Goal: Task Accomplishment & Management: Manage account settings

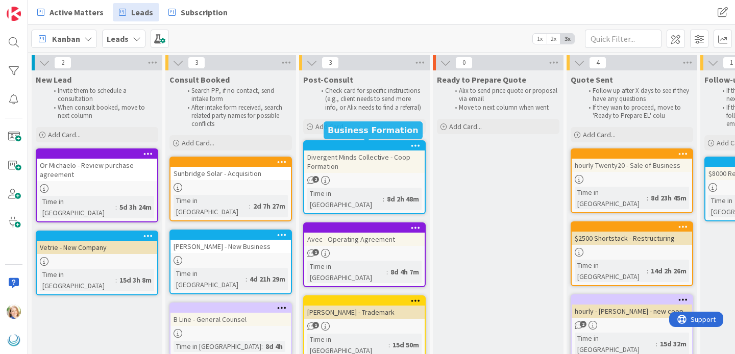
click at [373, 147] on div at bounding box center [367, 145] width 116 height 7
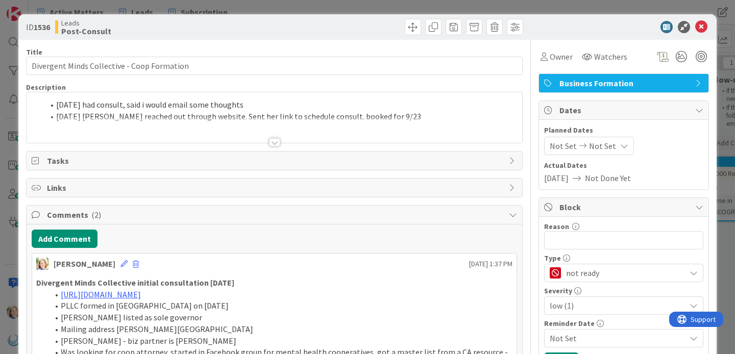
click at [56, 107] on div "[DATE] had consult, said i would email some thoughts [DATE] [PERSON_NAME] reach…" at bounding box center [275, 117] width 496 height 51
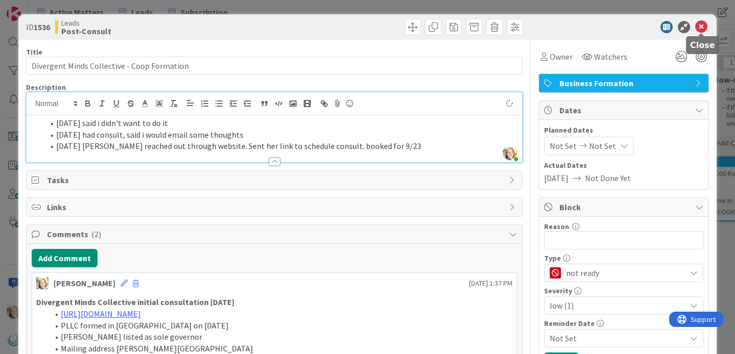
click at [703, 28] on icon at bounding box center [701, 27] width 12 height 12
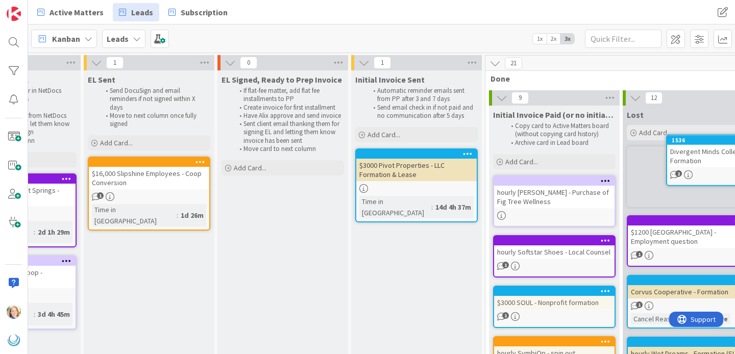
scroll to position [0, 964]
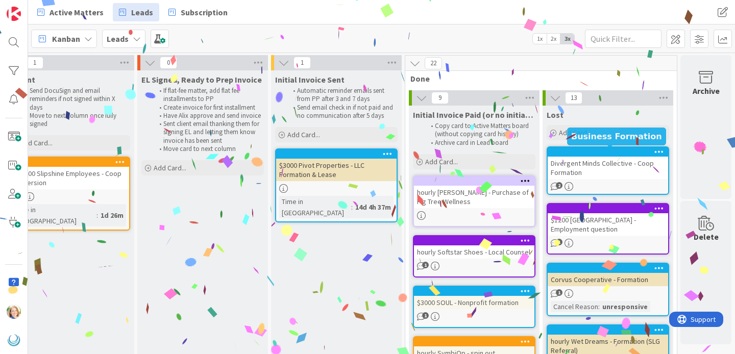
click at [580, 151] on div at bounding box center [610, 152] width 116 height 7
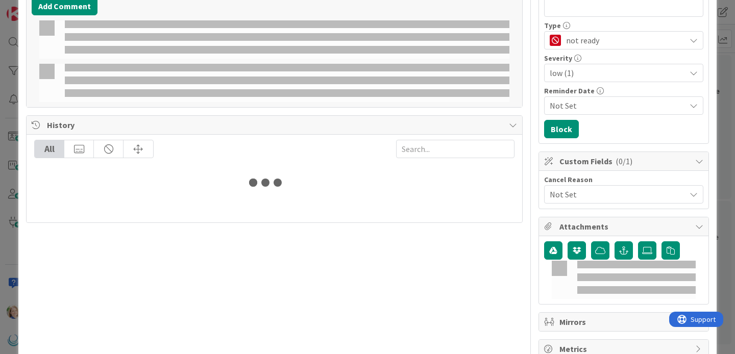
click at [575, 194] on span "Not Set" at bounding box center [618, 194] width 136 height 12
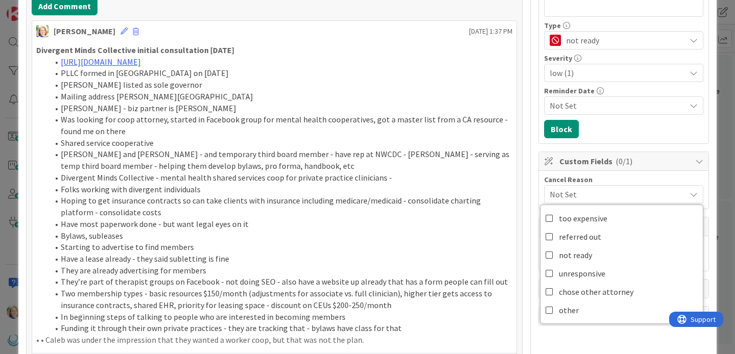
scroll to position [233, 0]
click at [580, 308] on link "other" at bounding box center [622, 310] width 162 height 18
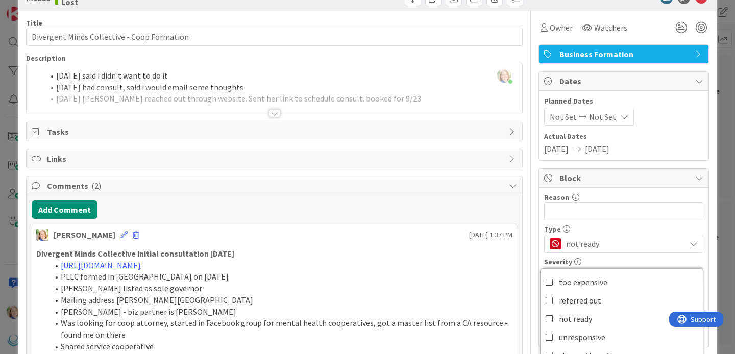
scroll to position [0, 0]
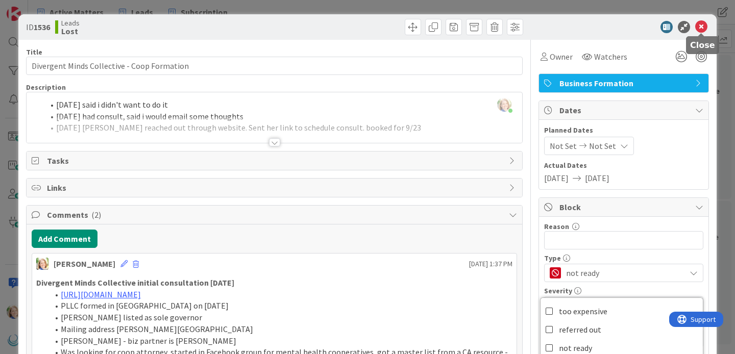
click at [703, 27] on icon at bounding box center [701, 27] width 12 height 12
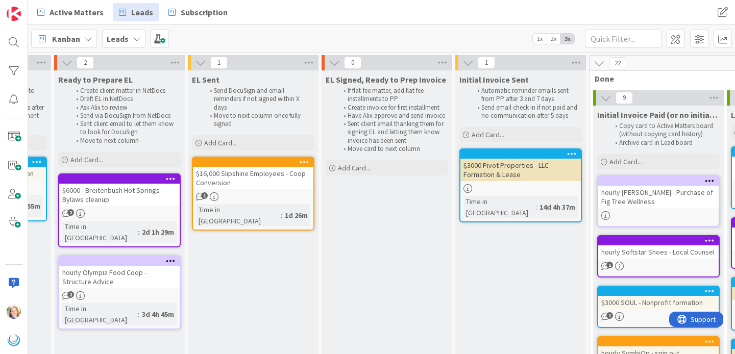
scroll to position [0, 762]
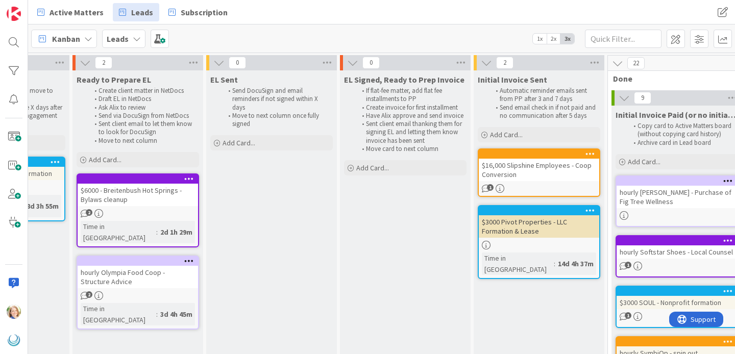
drag, startPoint x: 253, startPoint y: 160, endPoint x: 440, endPoint y: 1, distance: 245.5
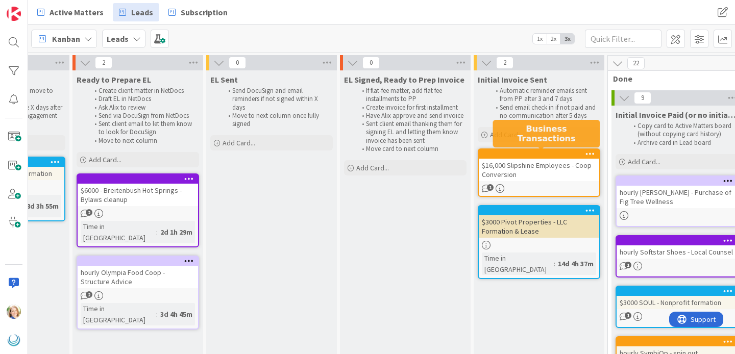
click at [553, 156] on div at bounding box center [541, 154] width 116 height 7
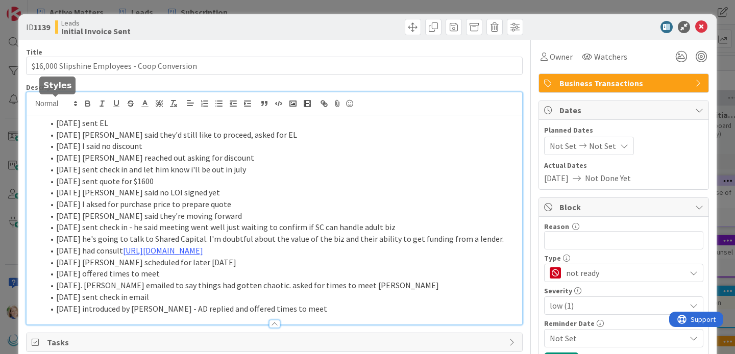
click at [57, 106] on div "[DATE] sent EL [DATE] [PERSON_NAME] said they'd still like to proceed, asked fo…" at bounding box center [275, 208] width 496 height 232
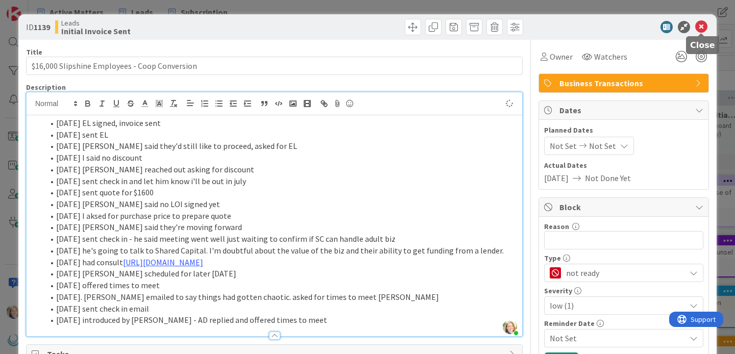
click at [699, 26] on icon at bounding box center [701, 27] width 12 height 12
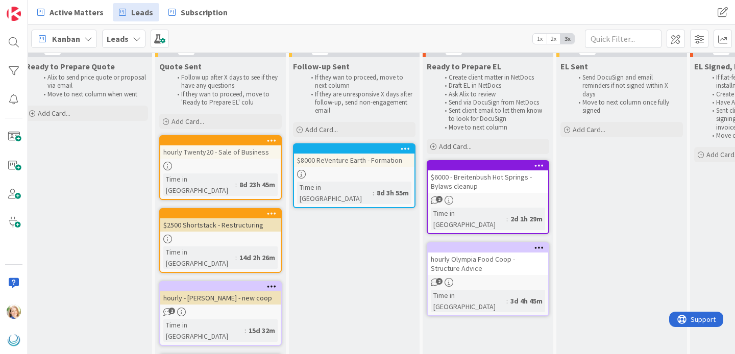
scroll to position [13, 391]
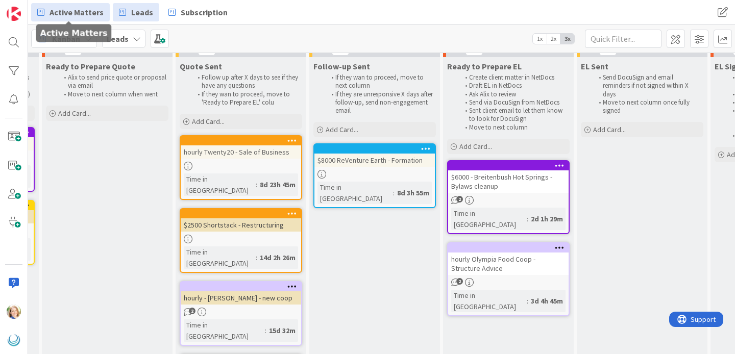
click at [67, 16] on span "Active Matters" at bounding box center [77, 12] width 54 height 12
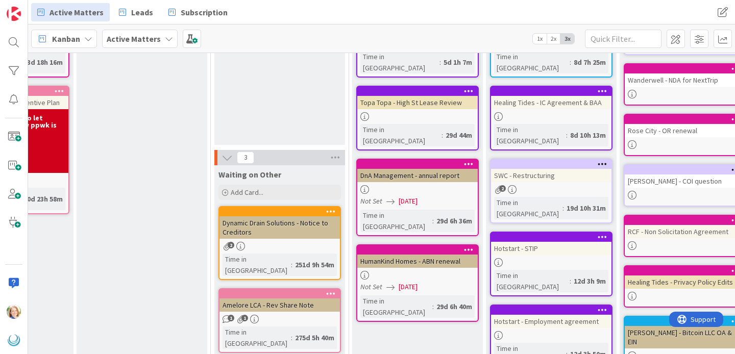
scroll to position [122, 1029]
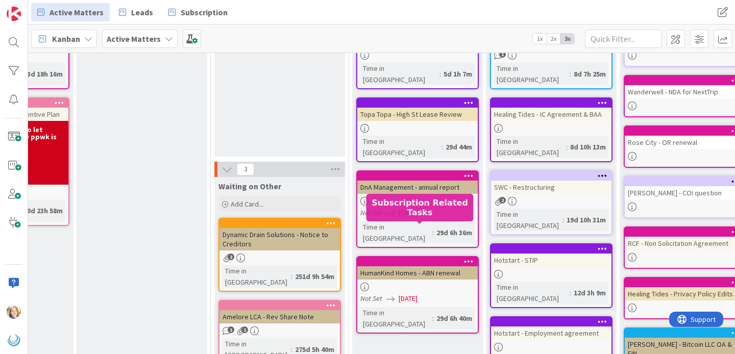
click at [380, 258] on div at bounding box center [420, 261] width 116 height 7
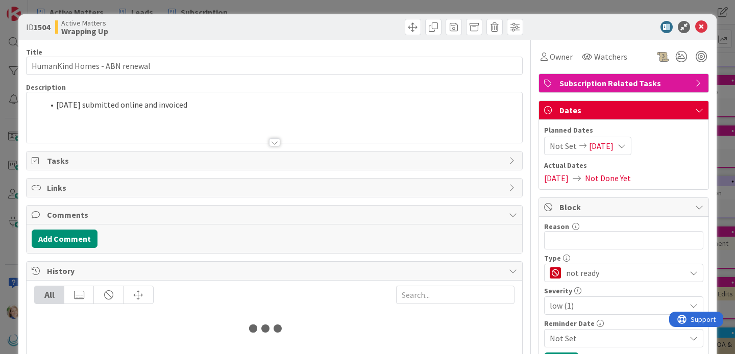
click at [626, 144] on icon at bounding box center [622, 146] width 8 height 8
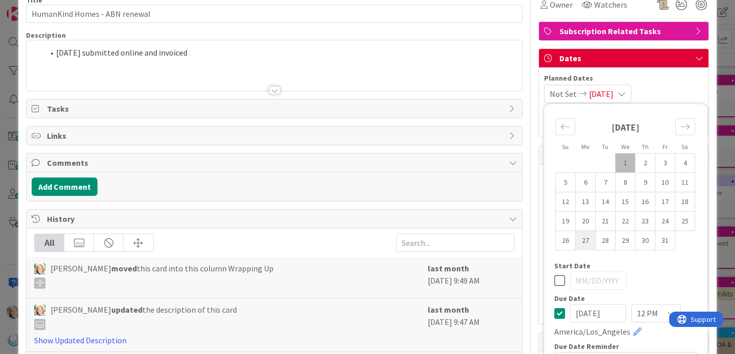
scroll to position [91, 0]
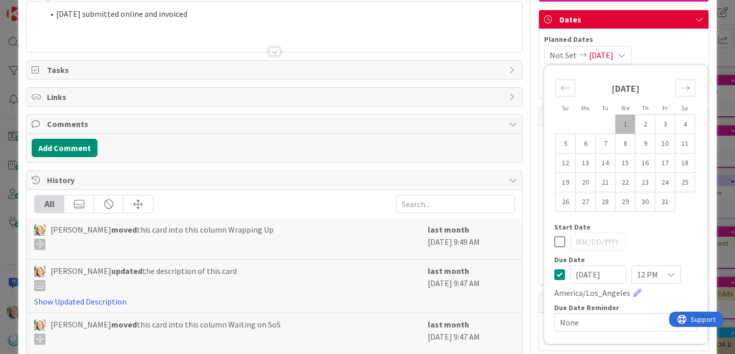
click at [557, 275] on icon at bounding box center [559, 275] width 11 height 12
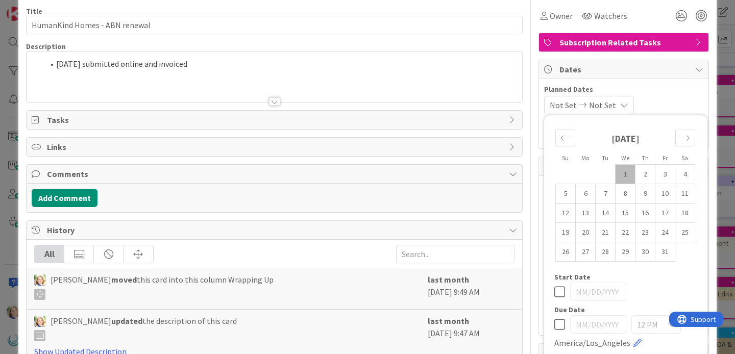
scroll to position [0, 0]
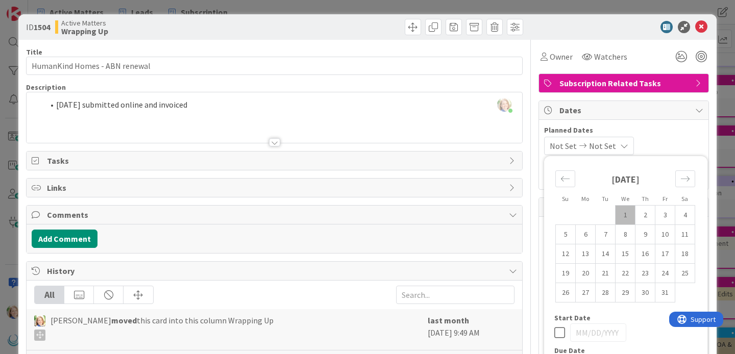
click at [55, 105] on div "[PERSON_NAME] just joined [DATE] submitted online and invoiced" at bounding box center [275, 117] width 496 height 51
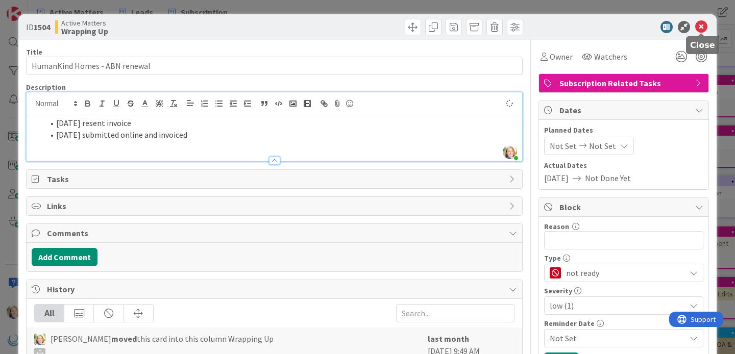
click at [701, 27] on icon at bounding box center [701, 27] width 12 height 12
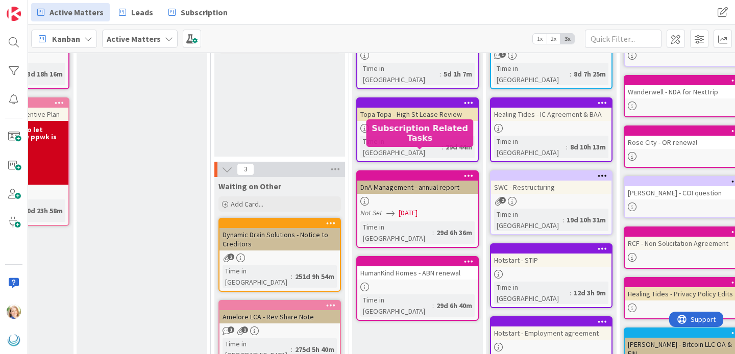
click at [398, 173] on div at bounding box center [420, 176] width 116 height 7
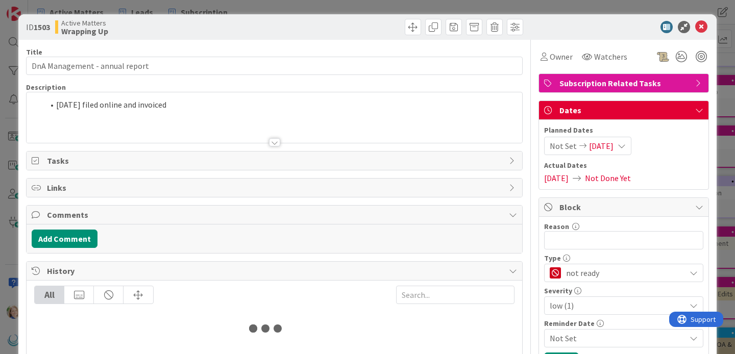
click at [626, 145] on icon at bounding box center [622, 146] width 8 height 8
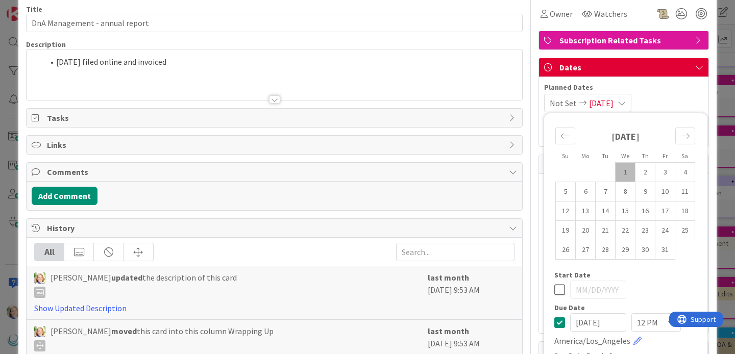
scroll to position [43, 0]
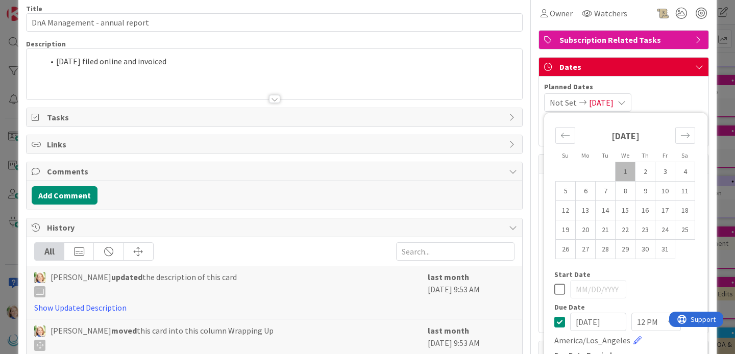
click at [562, 323] on icon at bounding box center [559, 322] width 11 height 12
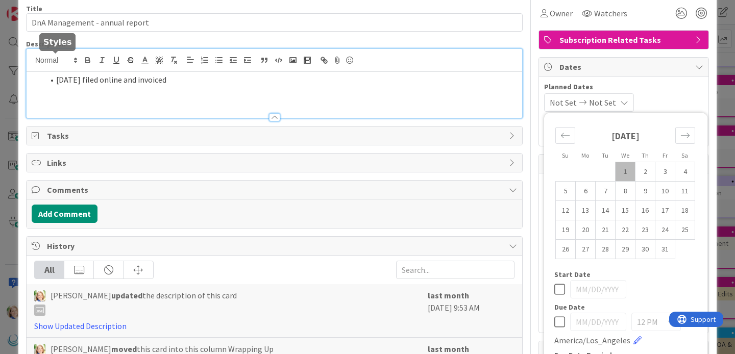
click at [57, 64] on div "[DATE] filed online and invoiced" at bounding box center [275, 83] width 496 height 69
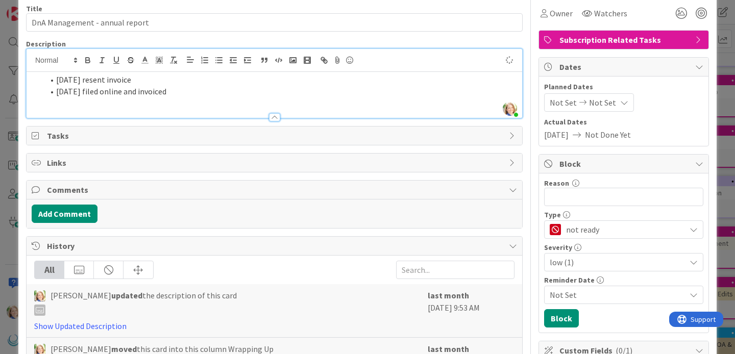
scroll to position [0, 0]
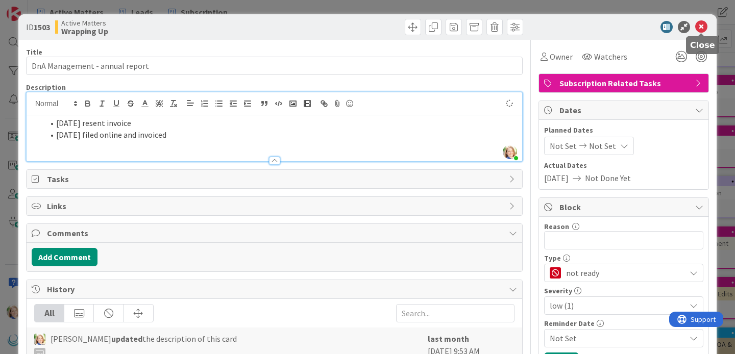
click at [700, 28] on icon at bounding box center [701, 27] width 12 height 12
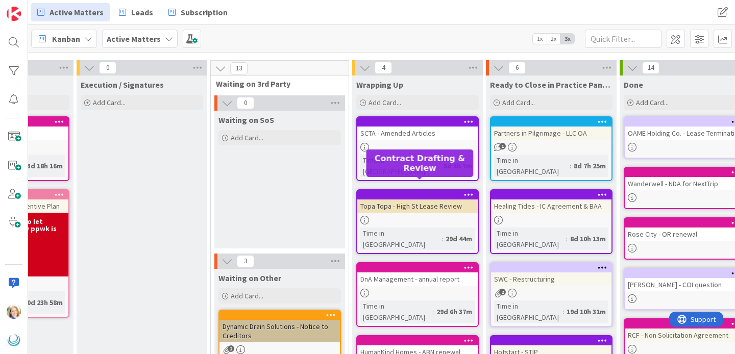
click at [400, 191] on div at bounding box center [420, 194] width 116 height 7
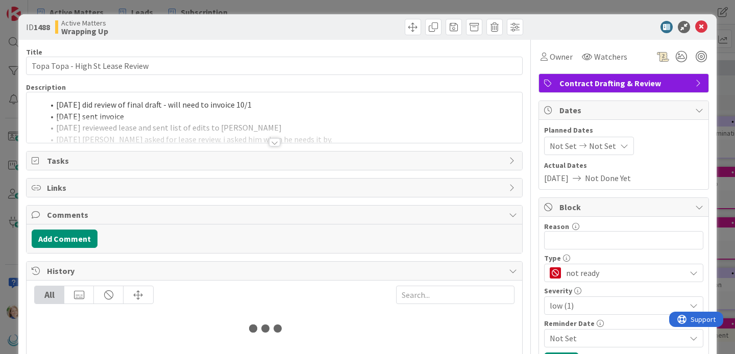
click at [58, 106] on div "[DATE] did review of final draft - will need to invoice 10/1 [DATE] sent invoic…" at bounding box center [275, 117] width 496 height 51
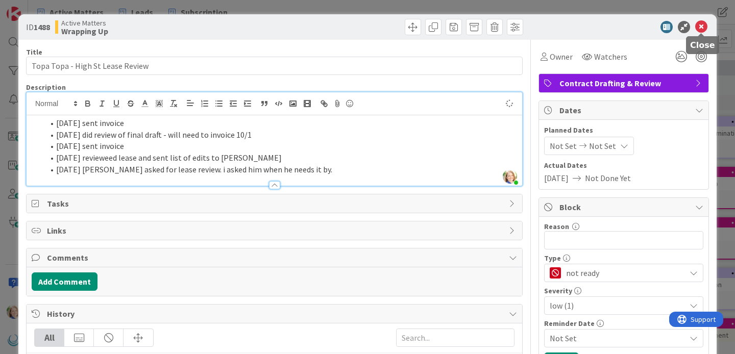
click at [700, 24] on icon at bounding box center [701, 27] width 12 height 12
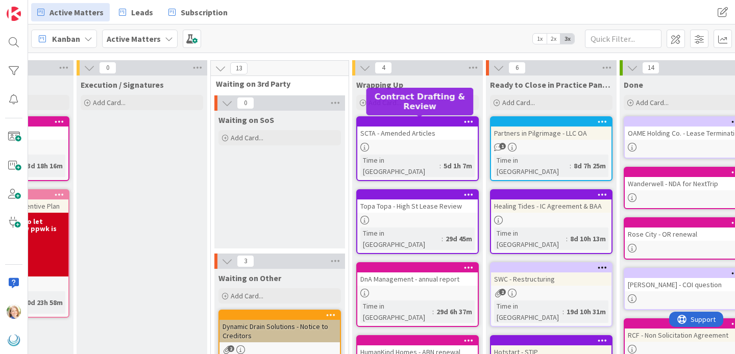
click at [404, 118] on div at bounding box center [420, 121] width 116 height 7
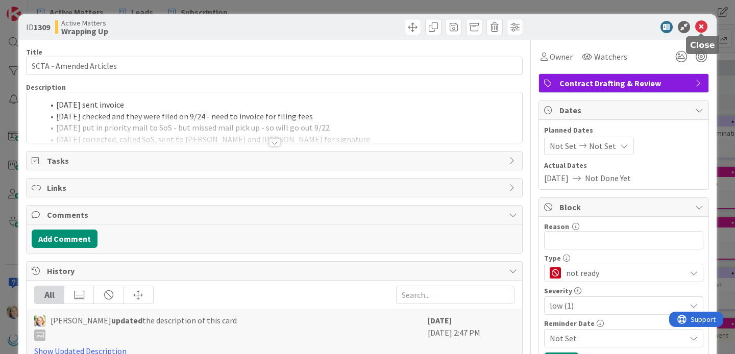
click at [703, 24] on icon at bounding box center [701, 27] width 12 height 12
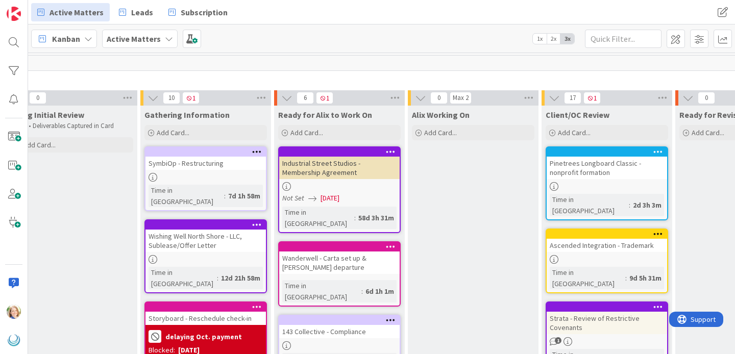
scroll to position [0, 162]
